Goal: Task Accomplishment & Management: Use online tool/utility

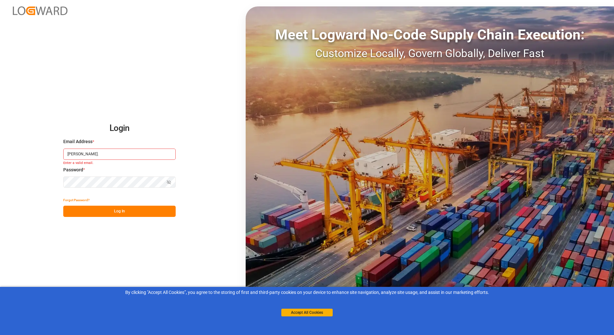
drag, startPoint x: 91, startPoint y: 159, endPoint x: 28, endPoint y: 157, distance: 62.4
click at [28, 157] on div "Login Email Address * [PERSON_NAME]. Enter a valid email. Password * Show passw…" at bounding box center [307, 167] width 614 height 335
paste input "[PERSON_NAME][EMAIL_ADDRESS][DOMAIN_NAME]"
type input "[PERSON_NAME][EMAIL_ADDRESS][PERSON_NAME][DOMAIN_NAME]"
click at [167, 181] on button "Show password" at bounding box center [168, 182] width 13 height 11
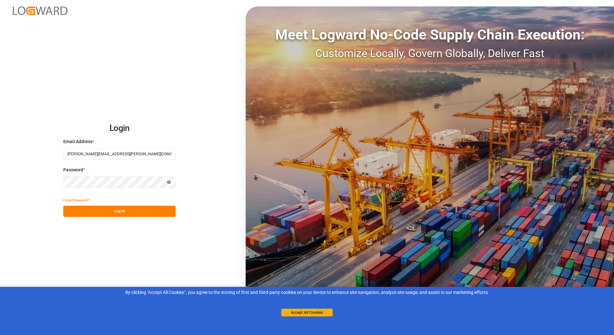
click at [151, 212] on button "Log In" at bounding box center [119, 211] width 112 height 11
click at [307, 314] on button "Accept All Cookies" at bounding box center [306, 313] width 51 height 8
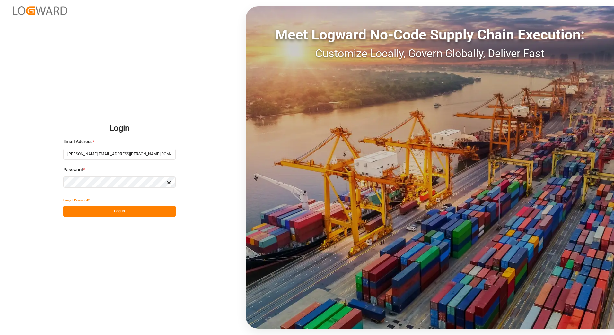
click at [148, 210] on button "Log In" at bounding box center [119, 211] width 112 height 11
click at [117, 147] on div "Email Address *" at bounding box center [119, 152] width 112 height 28
click at [117, 152] on input at bounding box center [119, 154] width 112 height 11
type input "[PERSON_NAME][EMAIL_ADDRESS][PERSON_NAME][DOMAIN_NAME]"
click at [171, 182] on icon "button" at bounding box center [169, 182] width 4 height 4
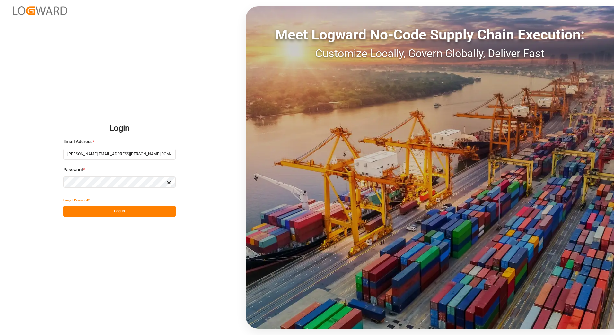
click at [160, 211] on button "Log In" at bounding box center [119, 211] width 112 height 11
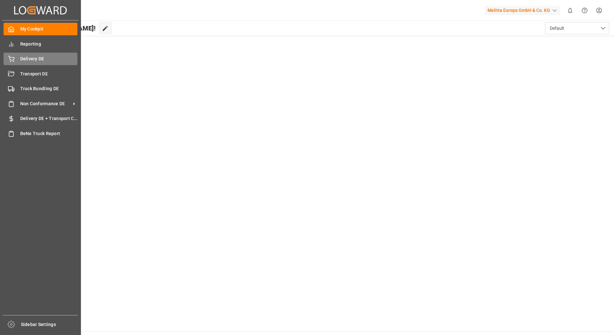
click at [44, 61] on span "Delivery DE" at bounding box center [49, 59] width 58 height 7
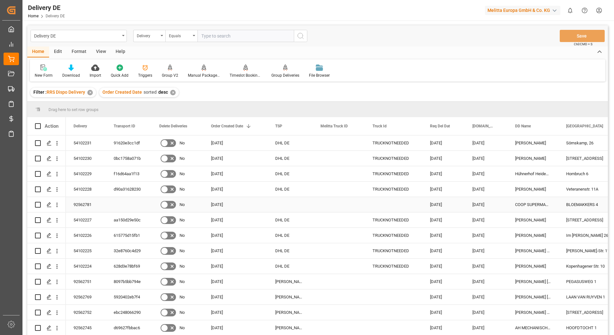
click at [39, 205] on input "Press Space to toggle row selection (unchecked)" at bounding box center [38, 205] width 6 height 6
checkbox input "true"
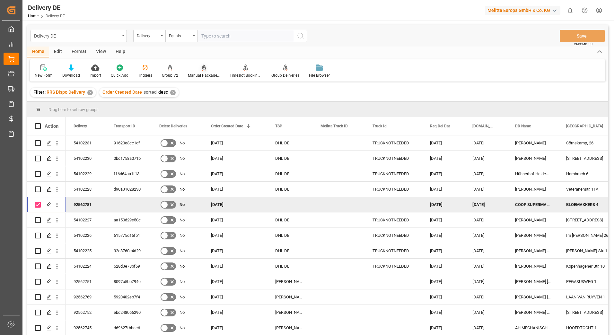
click at [207, 72] on div "Manual Package TypeDetermination" at bounding box center [204, 71] width 42 height 14
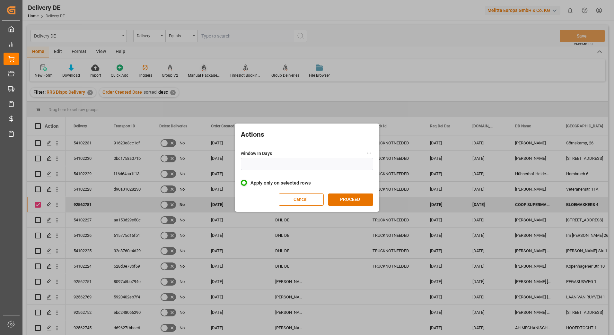
type input "1"
click at [350, 197] on button "PROCEED" at bounding box center [350, 200] width 45 height 12
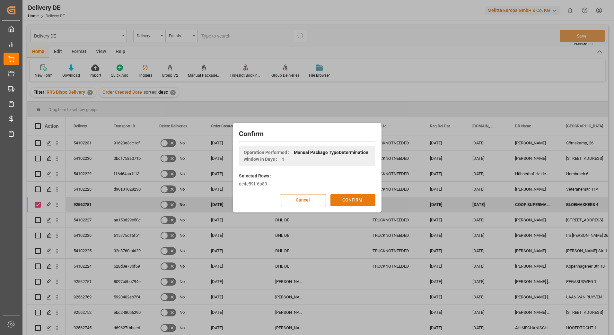
click at [358, 201] on button "CONFIRM" at bounding box center [353, 200] width 45 height 12
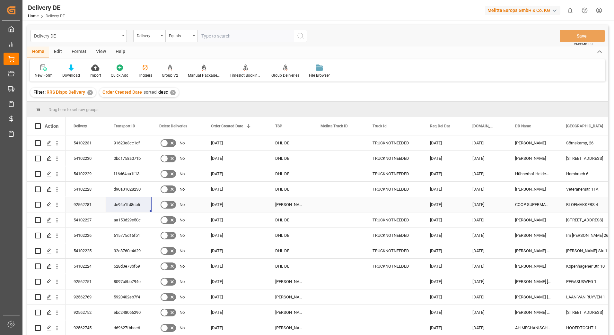
drag, startPoint x: 82, startPoint y: 208, endPoint x: 119, endPoint y: 207, distance: 37.0
click at [597, 10] on html "Created by potrace 1.15, written by [PERSON_NAME] [DATE]-[DATE] Created by potr…" at bounding box center [307, 167] width 614 height 335
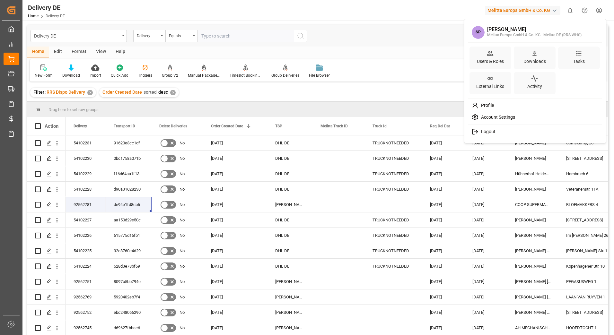
click at [521, 134] on div "Logout" at bounding box center [536, 132] width 132 height 12
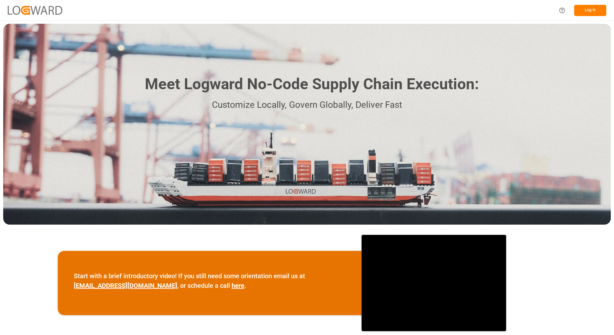
click at [591, 8] on button "Log In" at bounding box center [591, 10] width 32 height 11
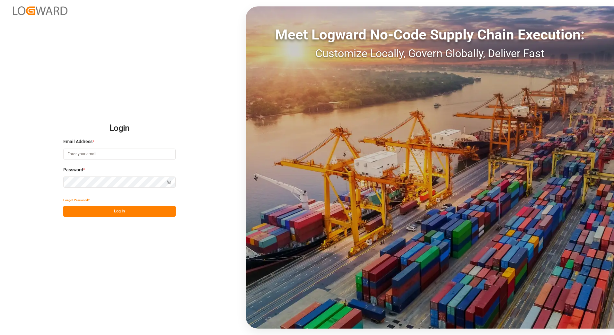
click at [142, 152] on input at bounding box center [119, 154] width 112 height 11
type input "[PERSON_NAME][EMAIL_ADDRESS][PERSON_NAME][DOMAIN_NAME]"
click at [120, 176] on div "Password * Show password Password is required." at bounding box center [119, 181] width 112 height 28
click at [174, 183] on button "Show password" at bounding box center [168, 182] width 13 height 11
click at [159, 210] on button "Log In" at bounding box center [119, 211] width 112 height 11
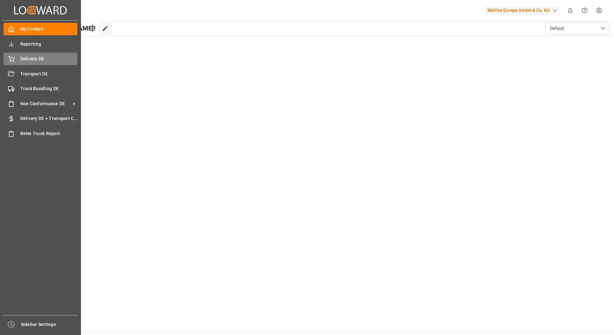
click at [24, 62] on span "Delivery DE" at bounding box center [49, 59] width 58 height 7
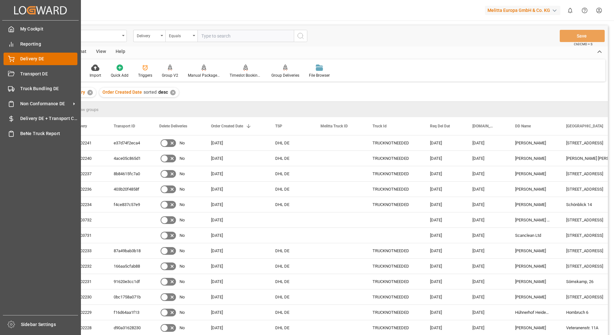
click at [15, 58] on div "Delivery DE Delivery DE" at bounding box center [41, 59] width 74 height 13
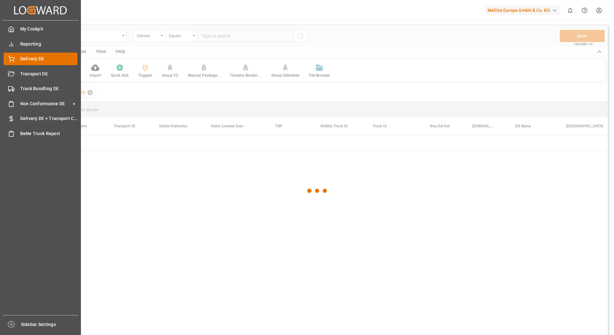
click at [17, 58] on div "Delivery DE Delivery DE" at bounding box center [41, 59] width 74 height 13
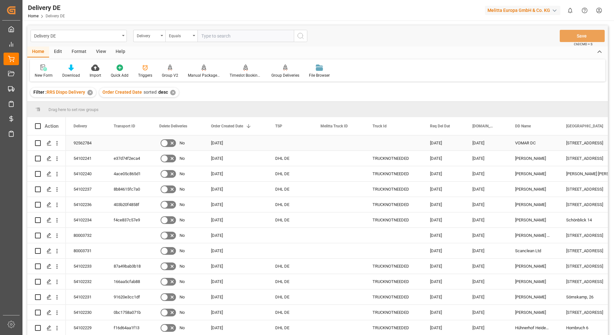
click at [35, 143] on input "Press Space to toggle row selection (unchecked)" at bounding box center [38, 143] width 6 height 6
checkbox input "true"
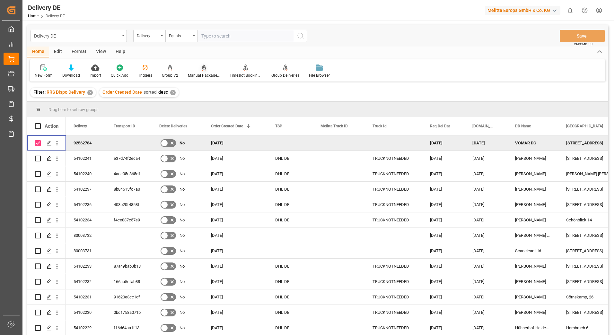
click at [197, 71] on div at bounding box center [204, 67] width 32 height 7
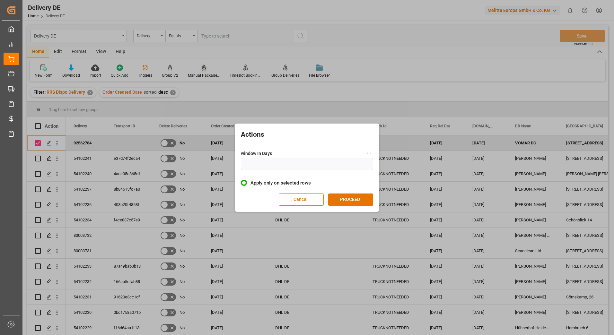
type input "1"
click at [348, 201] on button "PROCEED" at bounding box center [350, 200] width 45 height 12
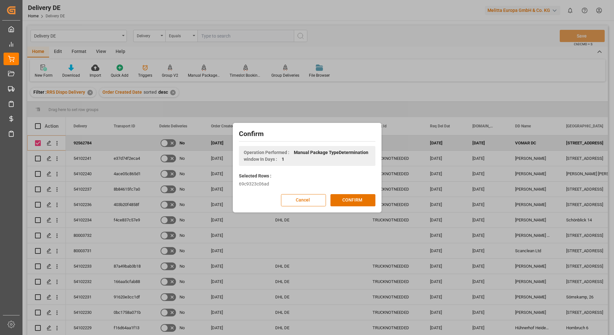
click at [348, 201] on button "CONFIRM" at bounding box center [353, 200] width 45 height 12
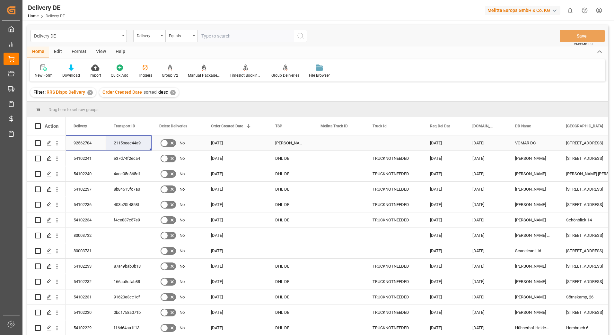
drag, startPoint x: 87, startPoint y: 142, endPoint x: 117, endPoint y: 142, distance: 29.9
click at [596, 11] on html "Created by potrace 1.15, written by [PERSON_NAME] [DATE]-[DATE] Created by potr…" at bounding box center [307, 167] width 614 height 335
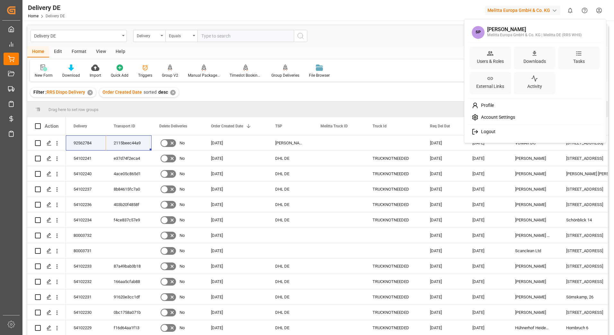
click at [486, 134] on span "Logout" at bounding box center [487, 132] width 17 height 6
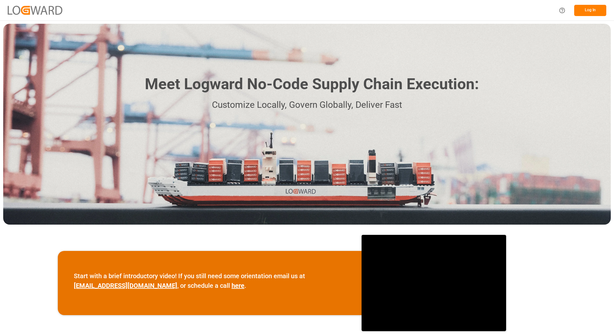
click at [581, 11] on button "Log In" at bounding box center [591, 10] width 32 height 11
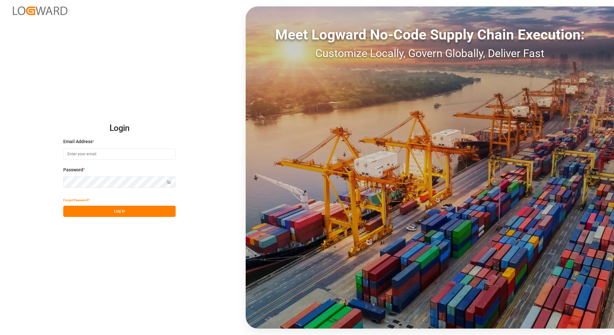
click at [110, 152] on input at bounding box center [119, 154] width 112 height 11
type input "[PERSON_NAME][EMAIL_ADDRESS][PERSON_NAME][DOMAIN_NAME]"
click at [167, 186] on button "Show password" at bounding box center [168, 182] width 13 height 11
click at [147, 210] on button "Log In" at bounding box center [119, 211] width 112 height 11
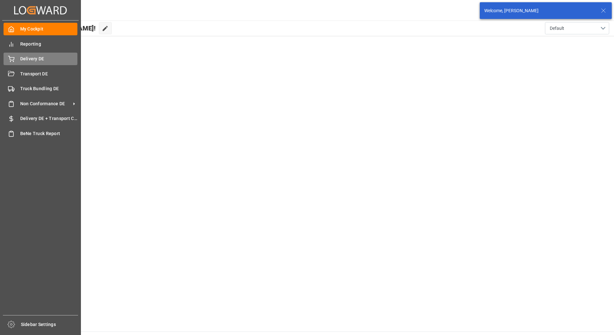
click at [28, 62] on span "Delivery DE" at bounding box center [49, 59] width 58 height 7
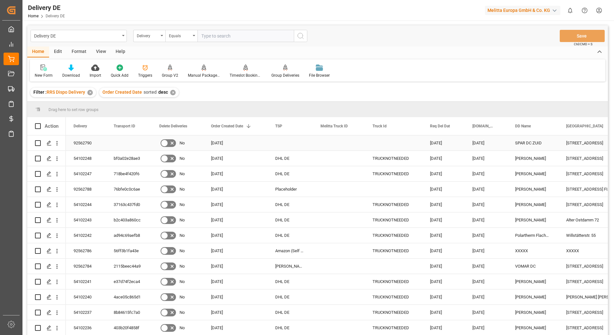
click at [40, 144] on input "Press Space to toggle row selection (unchecked)" at bounding box center [38, 143] width 6 height 6
checkbox input "true"
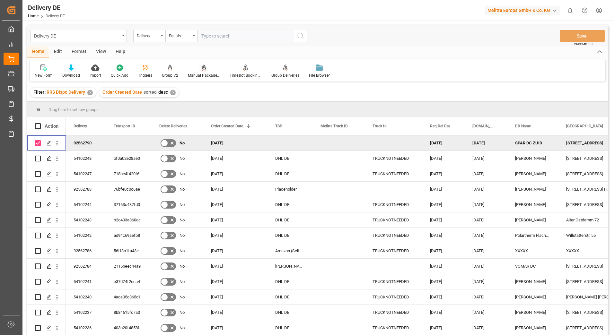
click at [196, 73] on div "Manual Package TypeDetermination" at bounding box center [204, 76] width 32 height 6
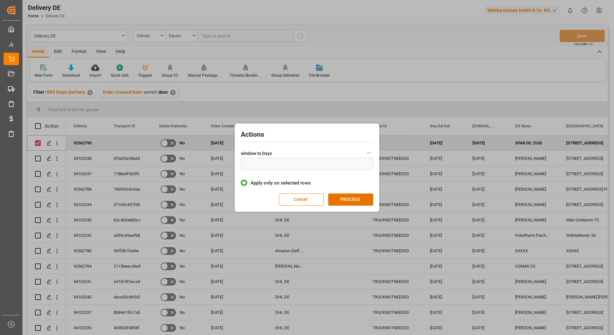
type input "1"
click at [344, 200] on button "PROCEED" at bounding box center [350, 200] width 45 height 12
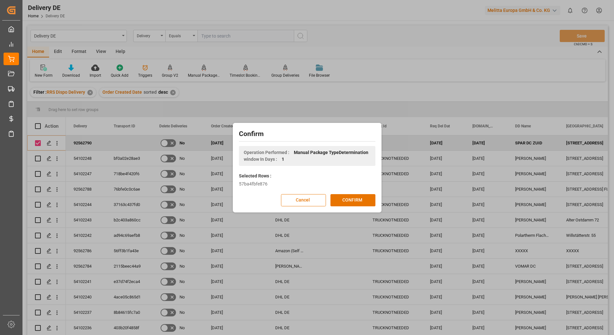
click at [344, 200] on button "CONFIRM" at bounding box center [353, 200] width 45 height 12
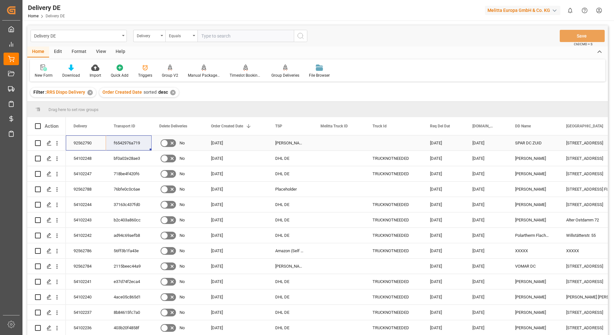
drag, startPoint x: 74, startPoint y: 146, endPoint x: 130, endPoint y: 142, distance: 56.0
click at [602, 10] on html "Created by potrace 1.15, written by [PERSON_NAME] [DATE]-[DATE] Created by potr…" at bounding box center [307, 167] width 614 height 335
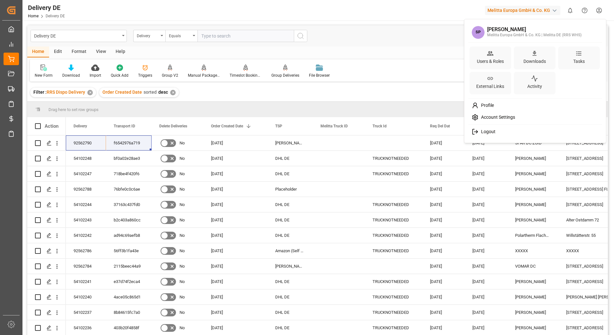
click at [509, 132] on div "Logout" at bounding box center [536, 132] width 132 height 12
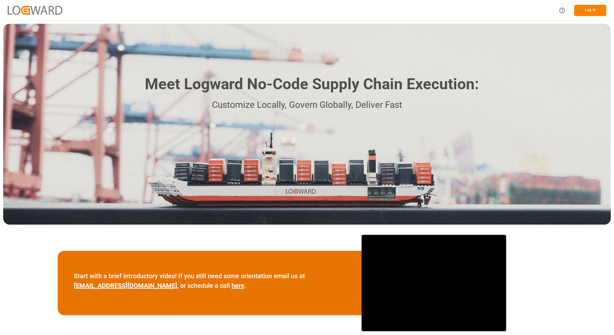
click at [582, 8] on button "Log In" at bounding box center [591, 10] width 32 height 11
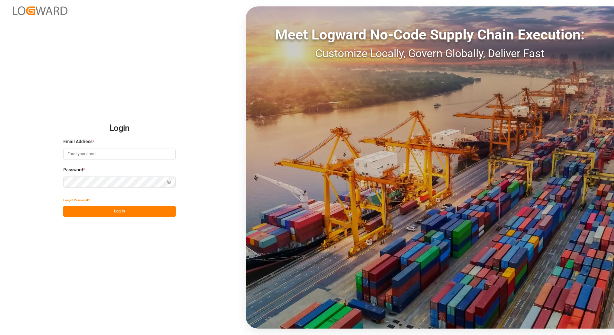
click at [145, 153] on input at bounding box center [119, 154] width 112 height 11
type input "[PERSON_NAME][EMAIL_ADDRESS][PERSON_NAME][DOMAIN_NAME]"
click at [169, 181] on icon "button" at bounding box center [169, 182] width 4 height 4
click at [150, 211] on button "Log In" at bounding box center [119, 211] width 112 height 11
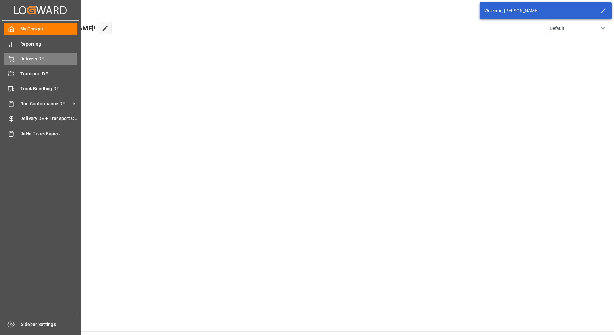
click at [17, 59] on div "Delivery DE Delivery DE" at bounding box center [41, 59] width 74 height 13
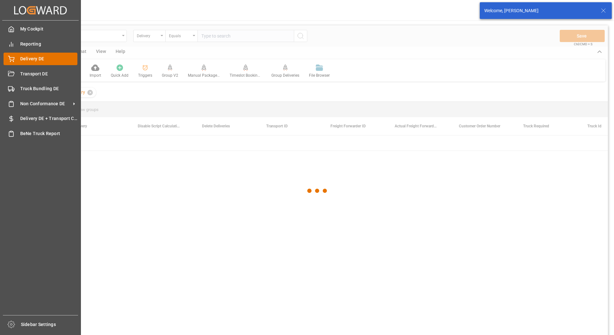
click at [25, 60] on span "Delivery DE" at bounding box center [49, 59] width 58 height 7
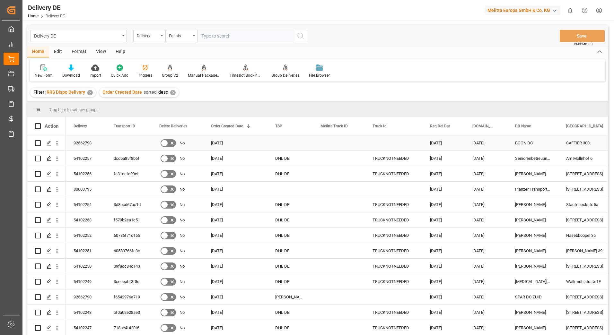
drag, startPoint x: 35, startPoint y: 145, endPoint x: 39, endPoint y: 143, distance: 4.6
click at [35, 145] on div "Press SPACE to select this row." at bounding box center [46, 143] width 39 height 15
click at [39, 143] on input "Press Space to toggle row selection (unchecked)" at bounding box center [38, 143] width 6 height 6
checkbox input "true"
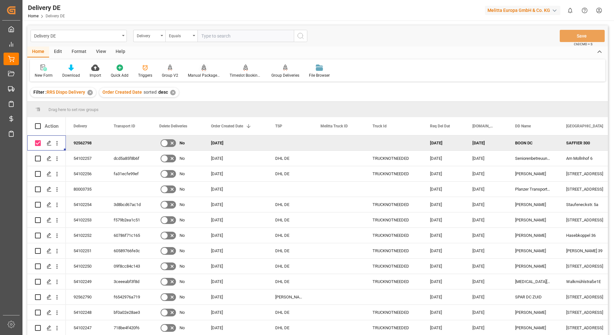
click at [207, 74] on div "Manual Package TypeDetermination" at bounding box center [204, 76] width 32 height 6
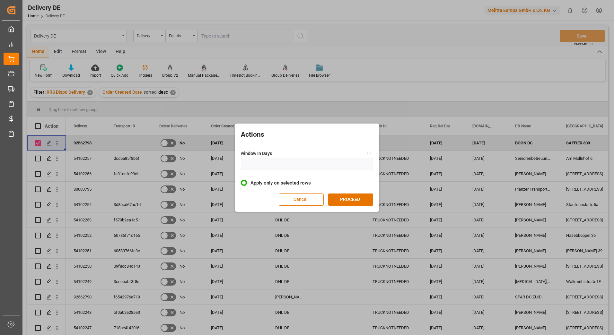
type input "1"
click at [348, 202] on button "PROCEED" at bounding box center [350, 200] width 45 height 12
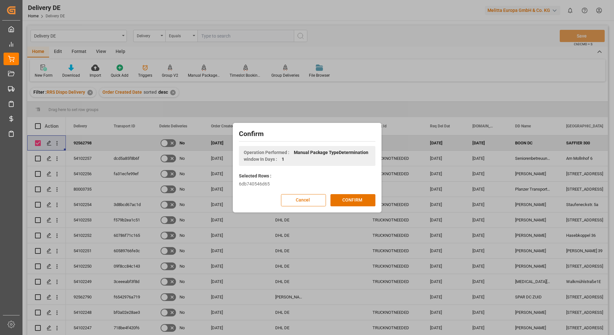
click at [348, 202] on button "CONFIRM" at bounding box center [353, 200] width 45 height 12
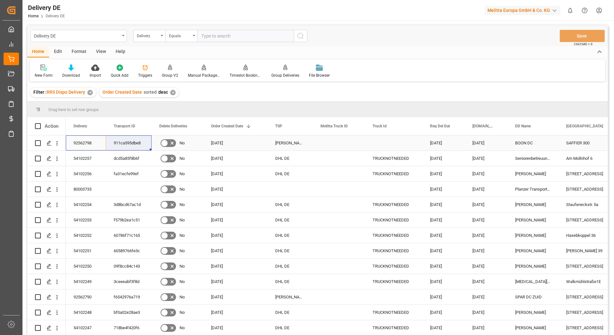
drag, startPoint x: 79, startPoint y: 142, endPoint x: 141, endPoint y: 141, distance: 62.0
click at [598, 12] on html "Created by potrace 1.15, written by Peter Selinger 2001-2017 Created by potrace…" at bounding box center [307, 167] width 614 height 335
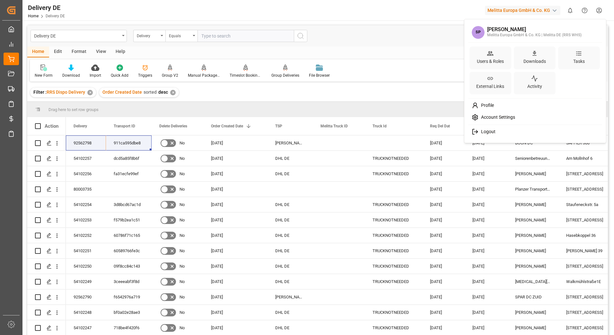
click at [488, 129] on span "Logout" at bounding box center [487, 132] width 17 height 6
